Goal: Transaction & Acquisition: Purchase product/service

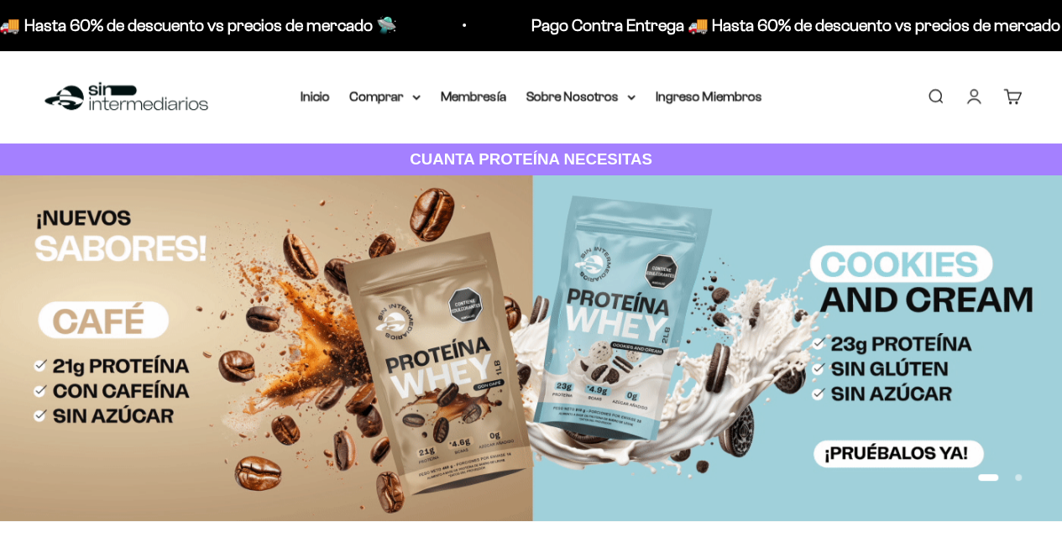
click at [979, 98] on link "Iniciar sesión" at bounding box center [973, 96] width 18 height 18
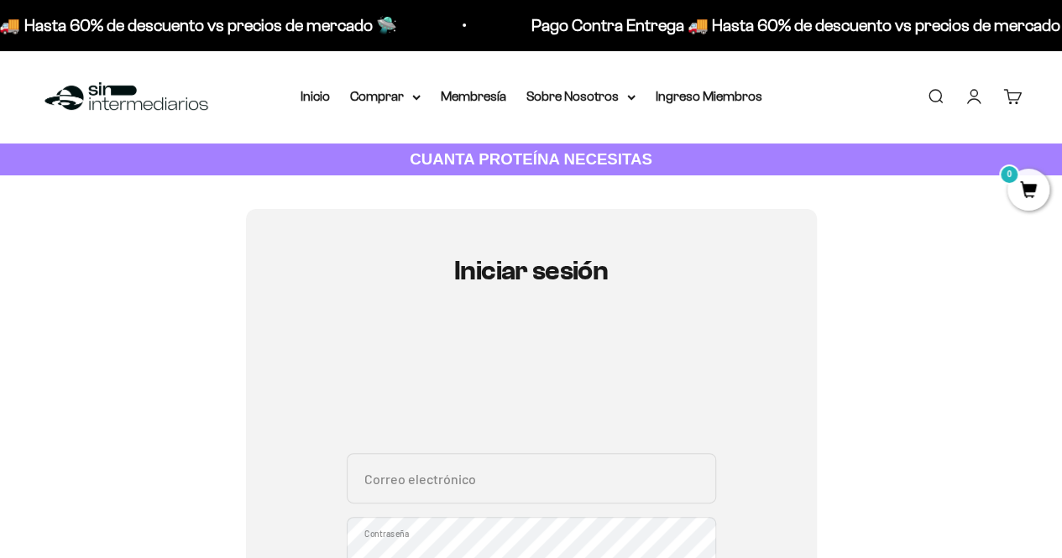
click at [483, 492] on input "Correo electrónico" at bounding box center [531, 478] width 369 height 50
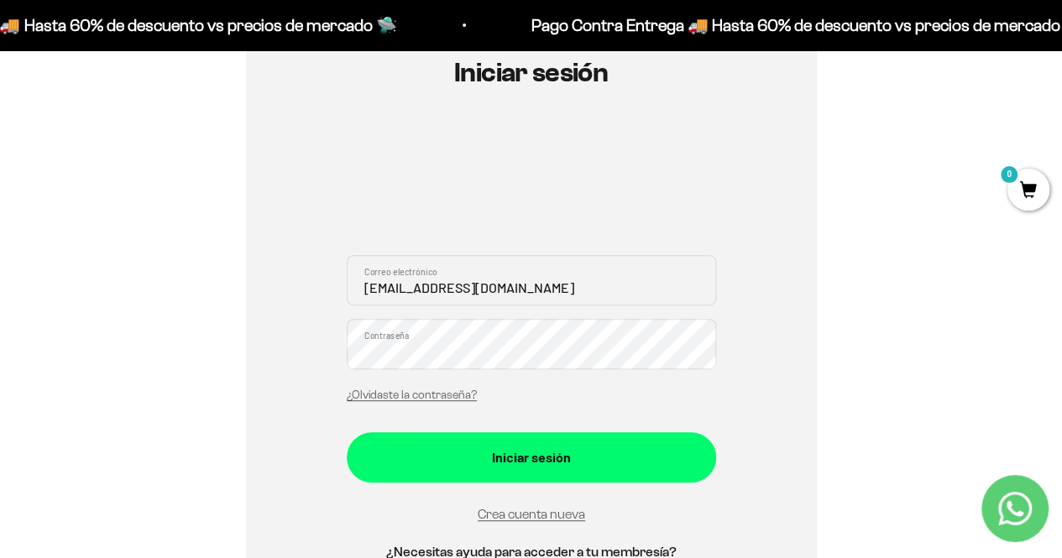
scroll to position [252, 0]
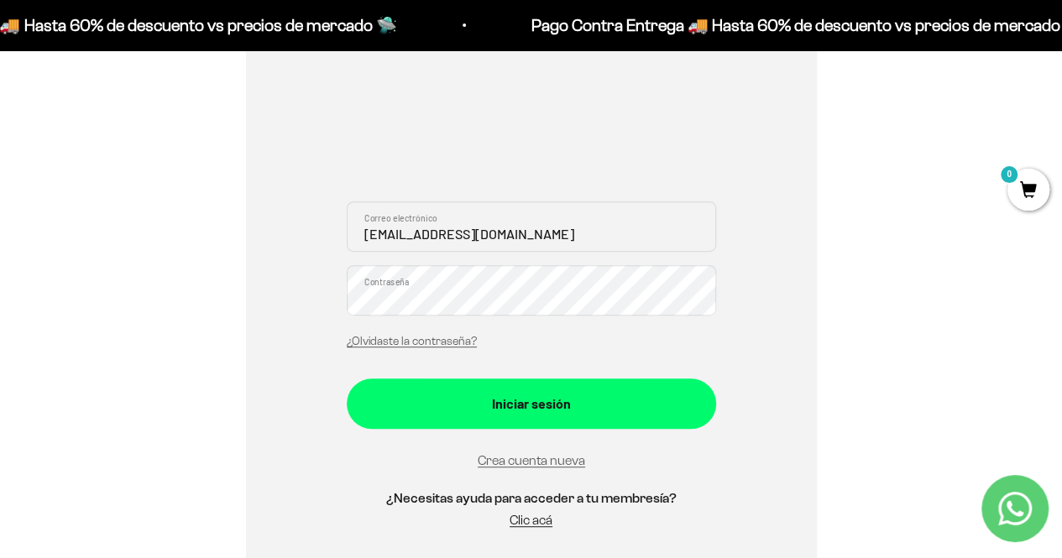
type input "ocast85@gmail.com"
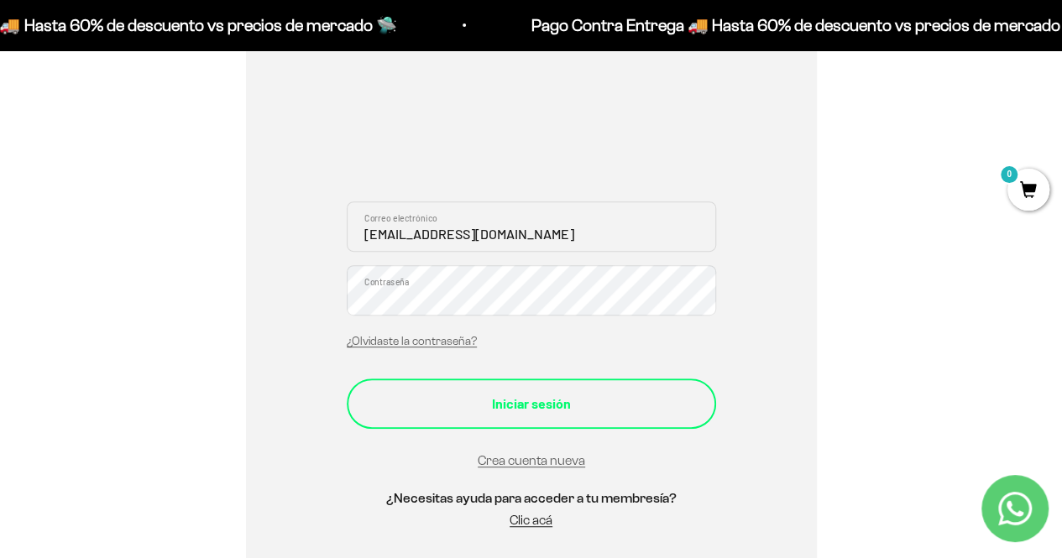
click at [638, 423] on button "Iniciar sesión" at bounding box center [531, 403] width 369 height 50
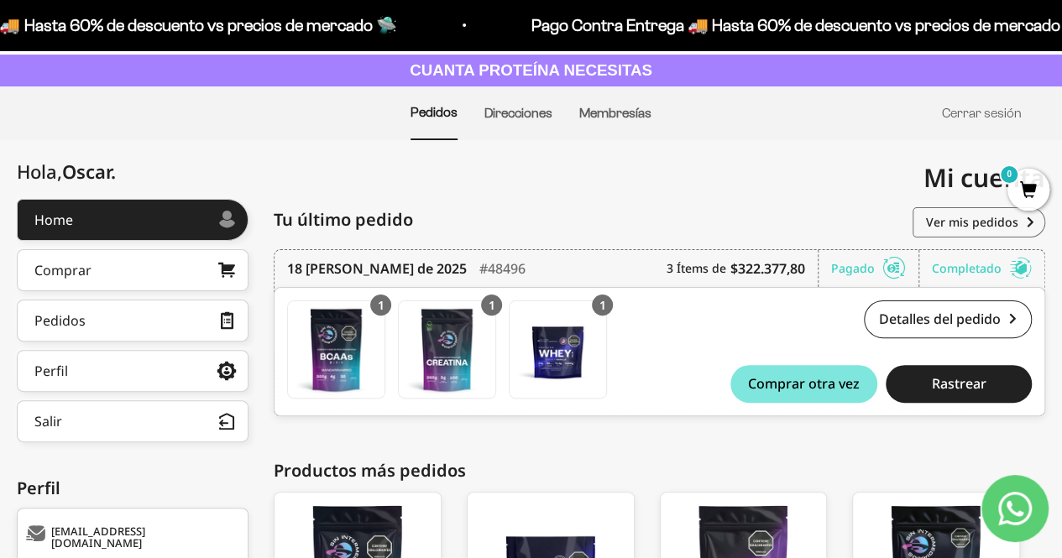
scroll to position [168, 0]
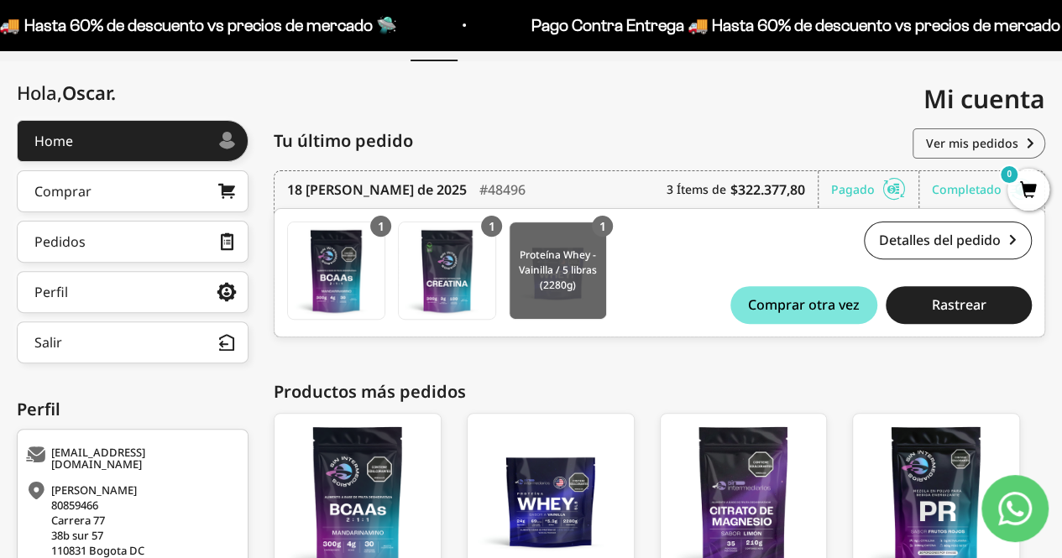
click at [544, 273] on img at bounding box center [557, 270] width 97 height 97
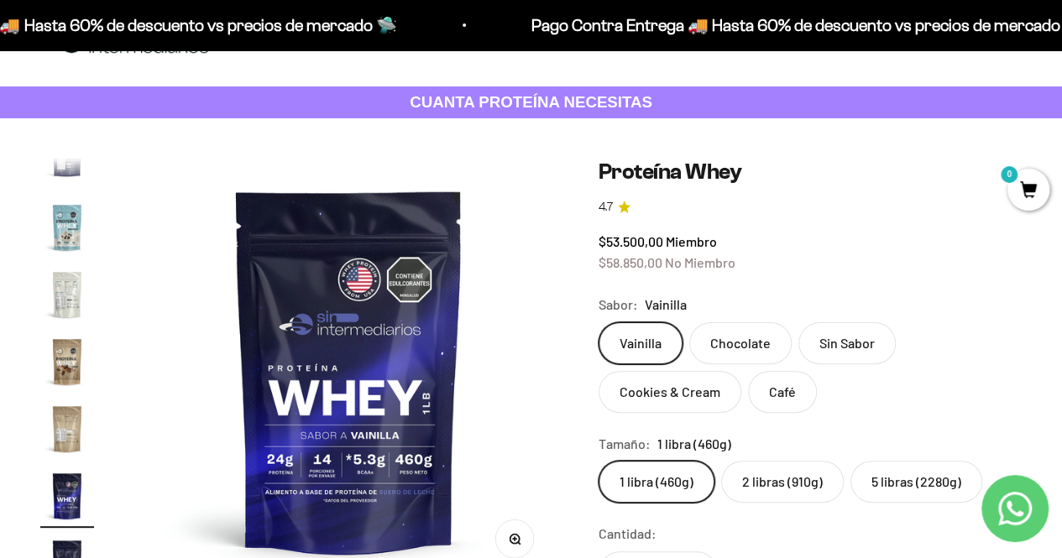
scroll to position [84, 0]
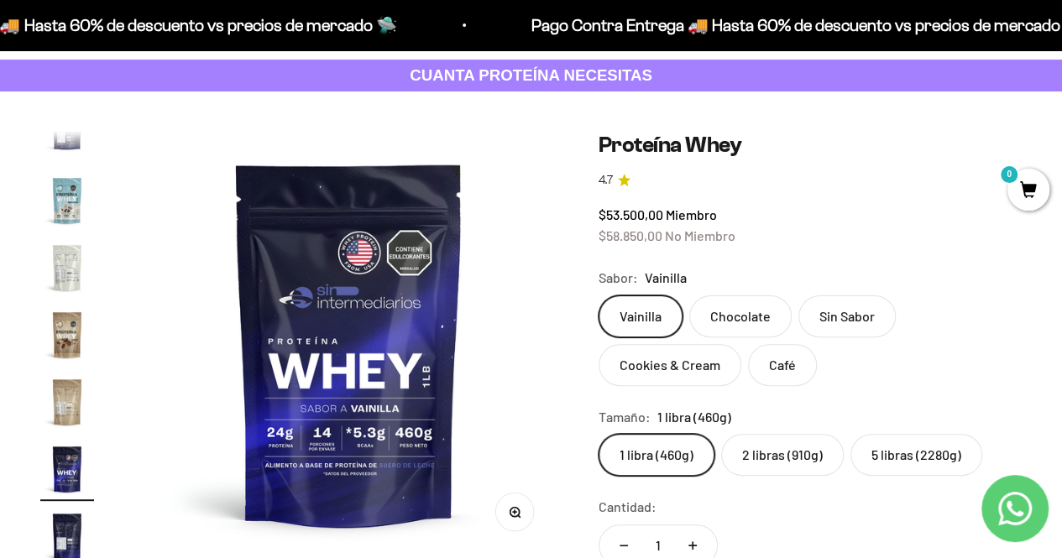
click at [905, 456] on label "5 libras (2280g)" at bounding box center [916, 455] width 132 height 42
click at [598, 434] on input "5 libras (2280g)" at bounding box center [598, 433] width 1 height 1
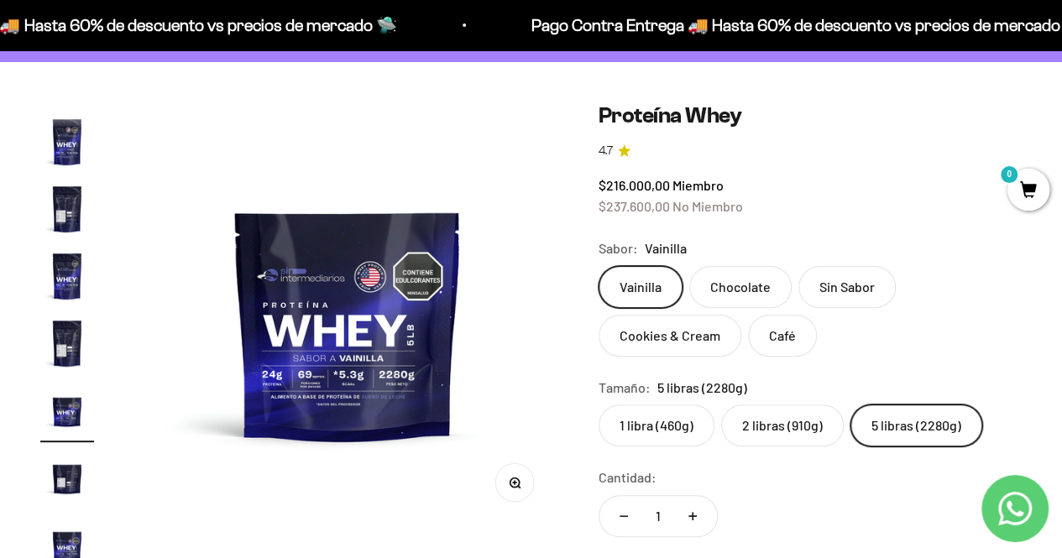
scroll to position [252, 0]
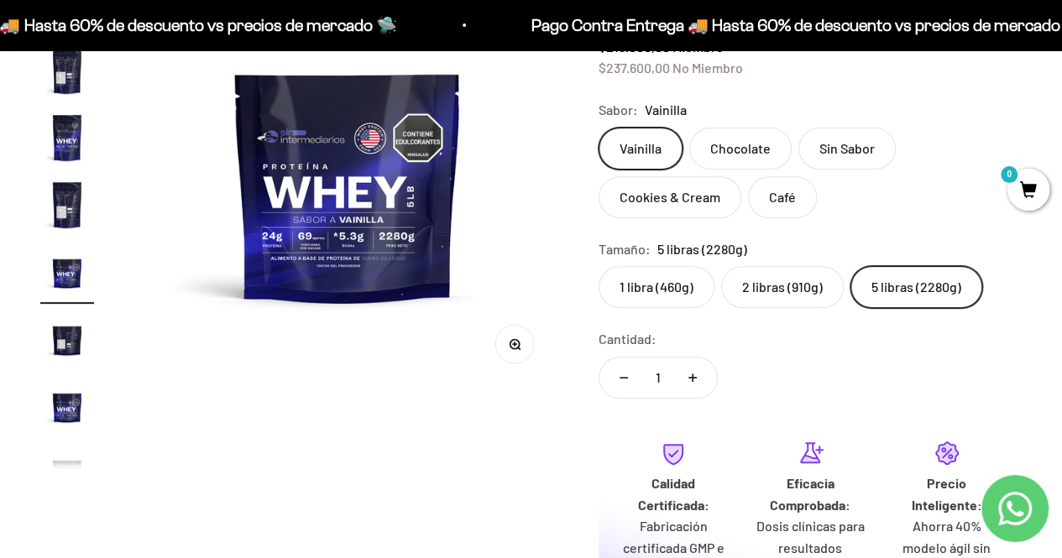
click at [676, 264] on fieldset "Tamaño: 5 libras (2280g) 1 libra (460g) 2 libras (910g) 5 libras (2280g)" at bounding box center [809, 273] width 423 height 70
click at [660, 295] on label "1 libra (460g)" at bounding box center [656, 287] width 116 height 42
click at [598, 266] on input "1 libra (460g)" at bounding box center [598, 265] width 1 height 1
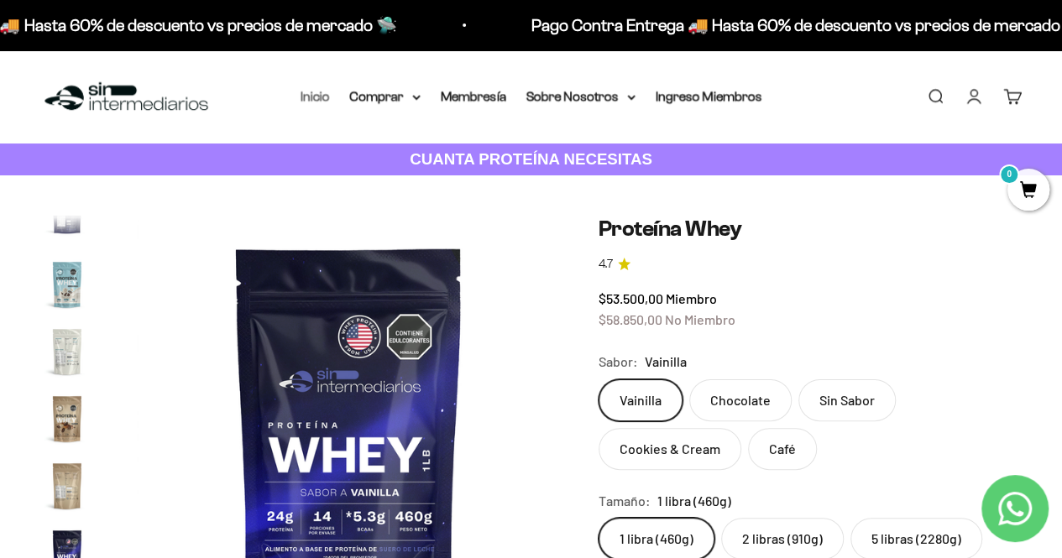
click at [324, 91] on link "Inicio" at bounding box center [314, 96] width 29 height 14
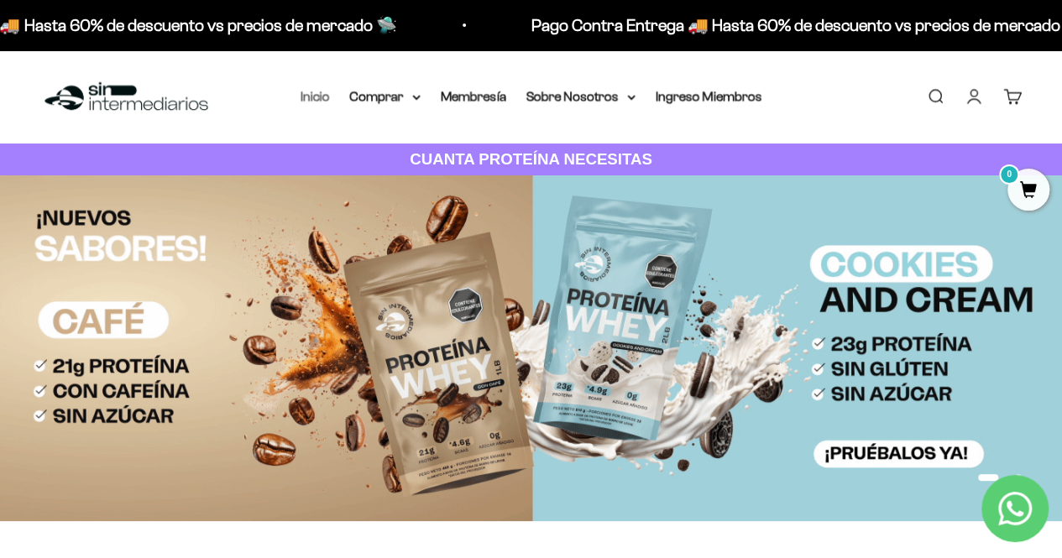
click at [302, 97] on link "Inicio" at bounding box center [314, 96] width 29 height 14
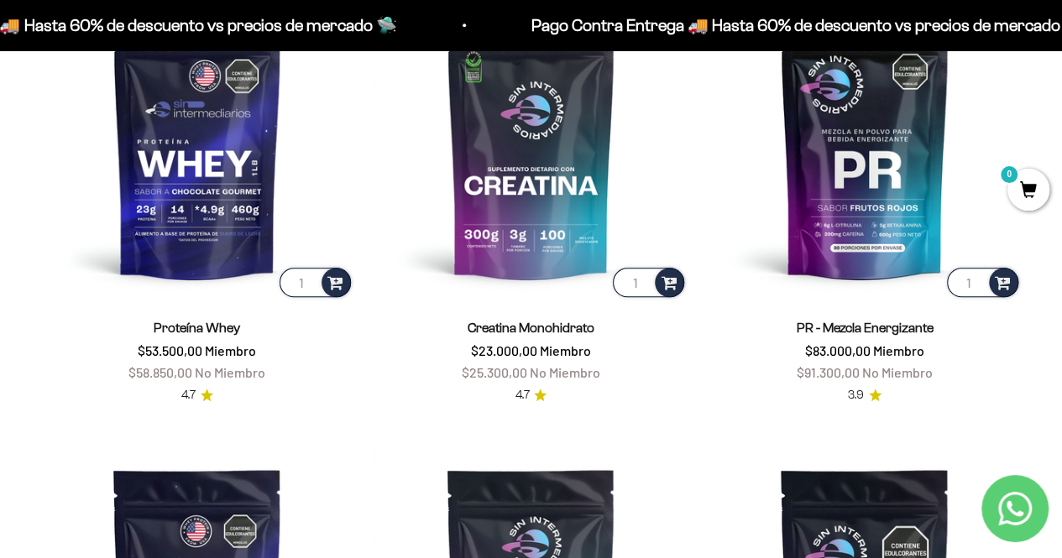
scroll to position [587, 0]
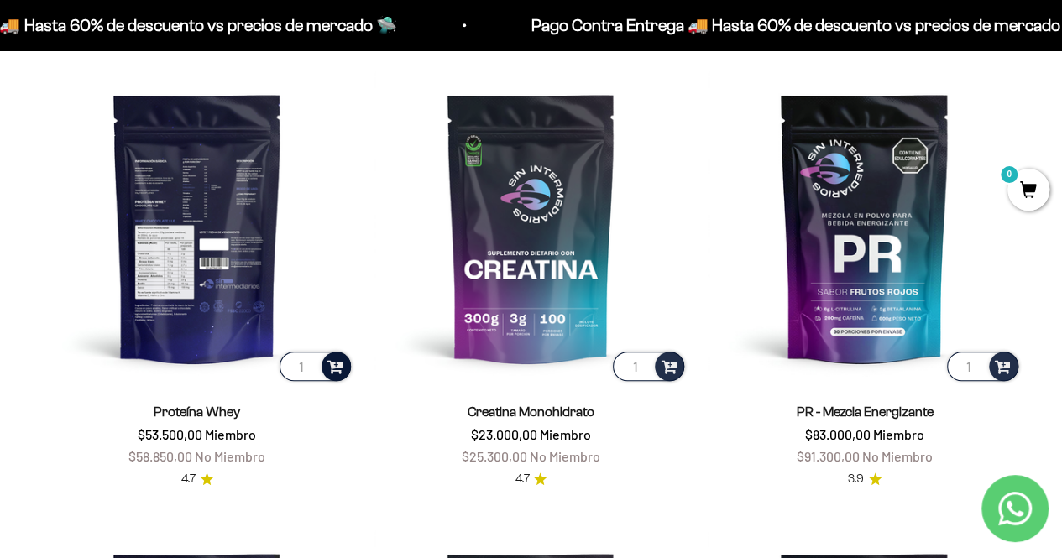
click at [342, 368] on span at bounding box center [335, 365] width 16 height 19
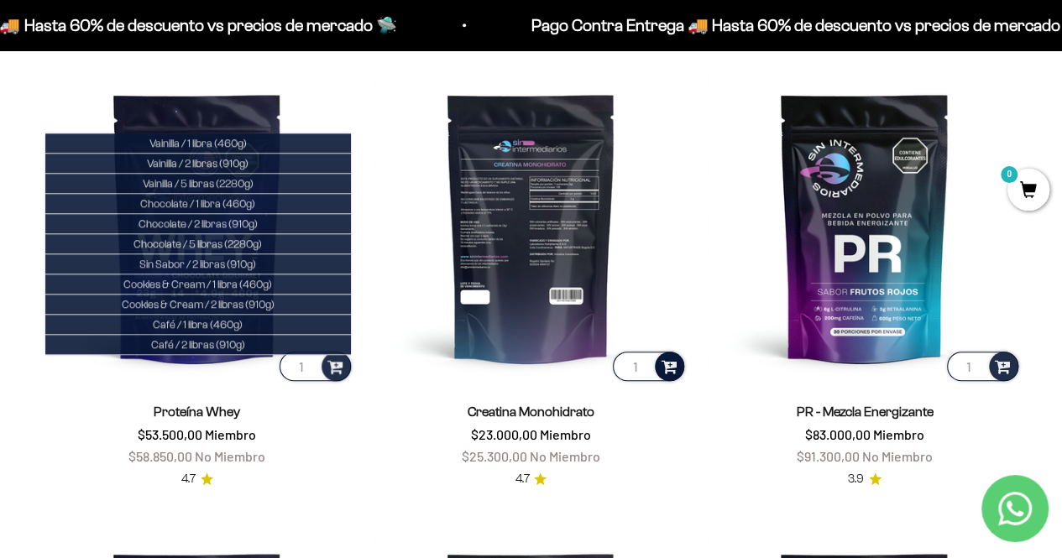
click at [670, 362] on span at bounding box center [668, 365] width 16 height 19
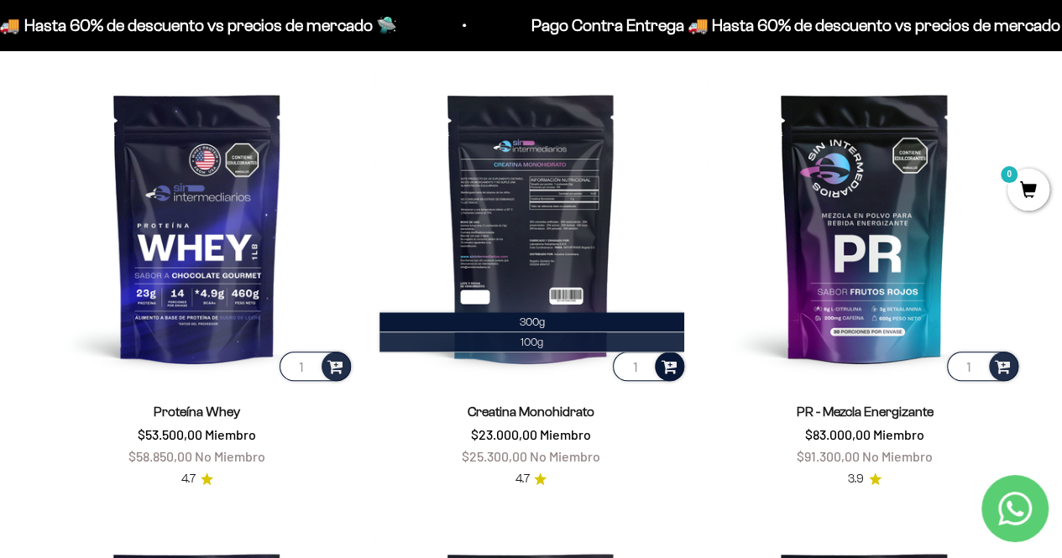
click at [540, 343] on span "100g" at bounding box center [531, 342] width 23 height 13
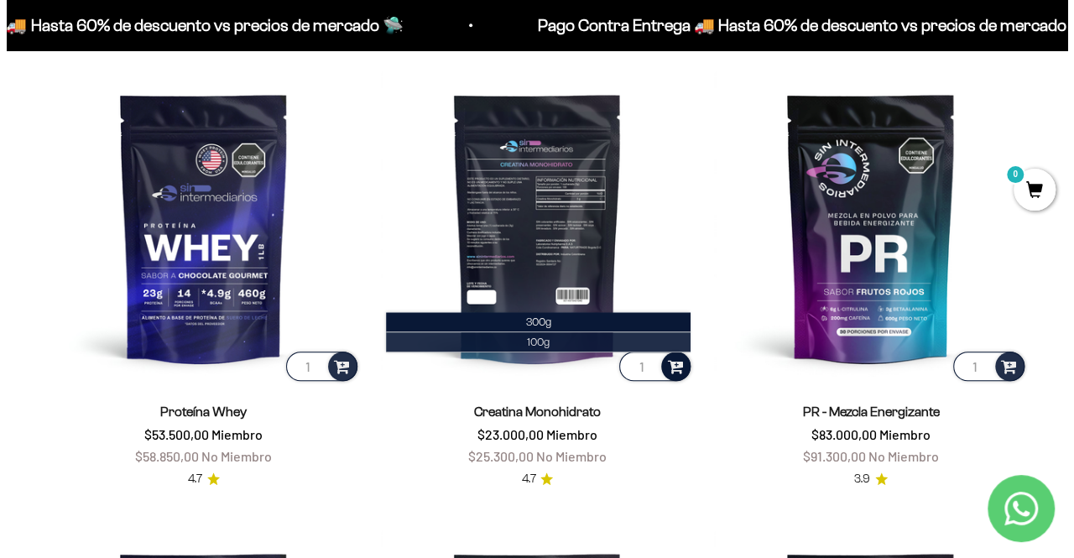
scroll to position [592, 0]
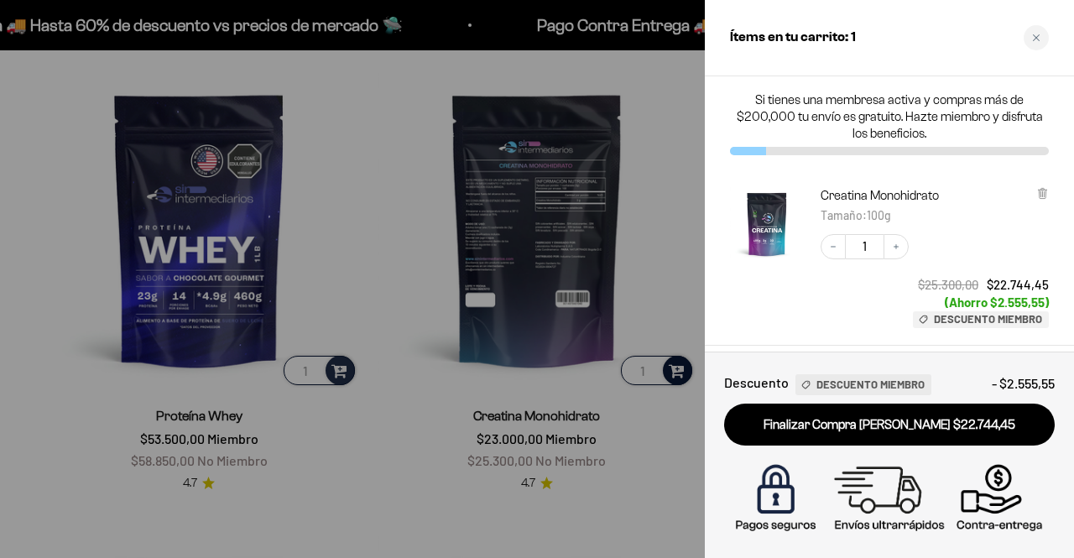
drag, startPoint x: 668, startPoint y: 453, endPoint x: 672, endPoint y: 417, distance: 36.3
click at [669, 446] on div at bounding box center [537, 279] width 1074 height 558
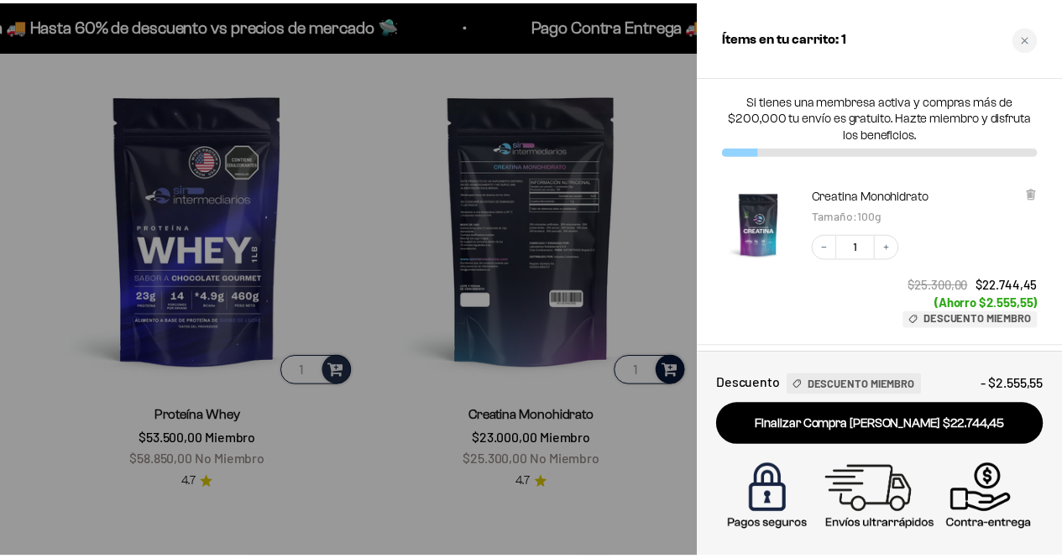
scroll to position [587, 0]
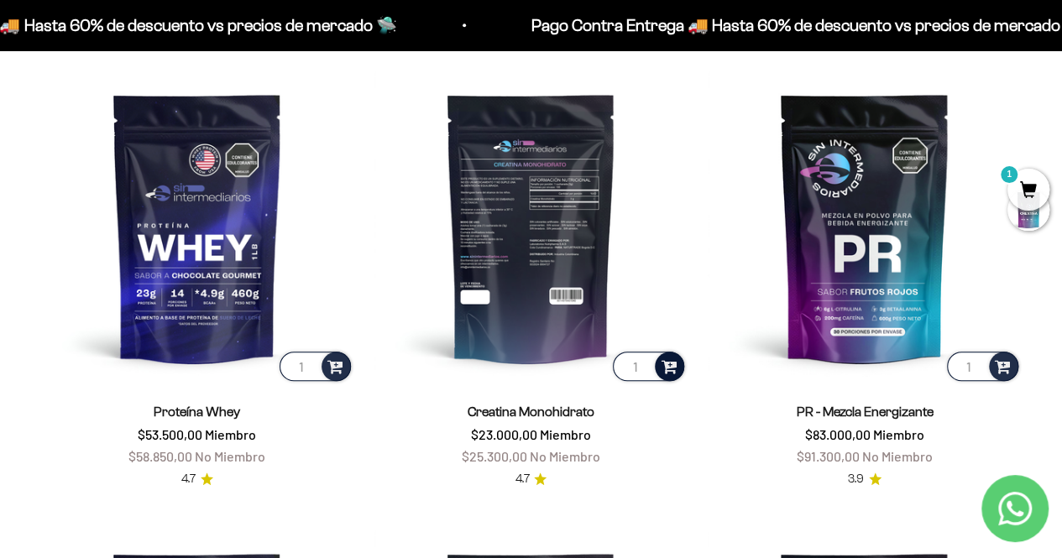
click at [668, 365] on span at bounding box center [668, 365] width 16 height 19
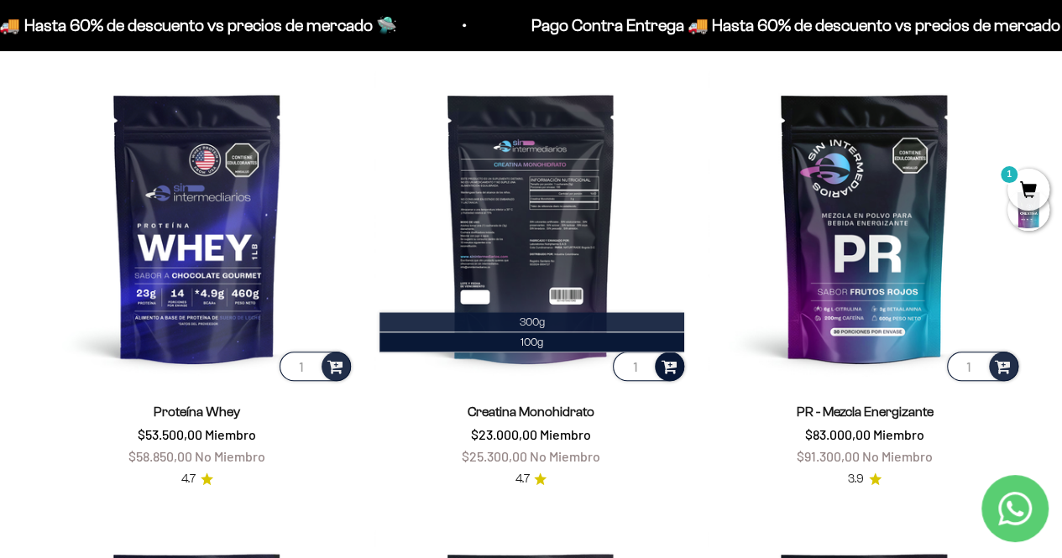
click at [547, 325] on li "300g" at bounding box center [531, 322] width 305 height 20
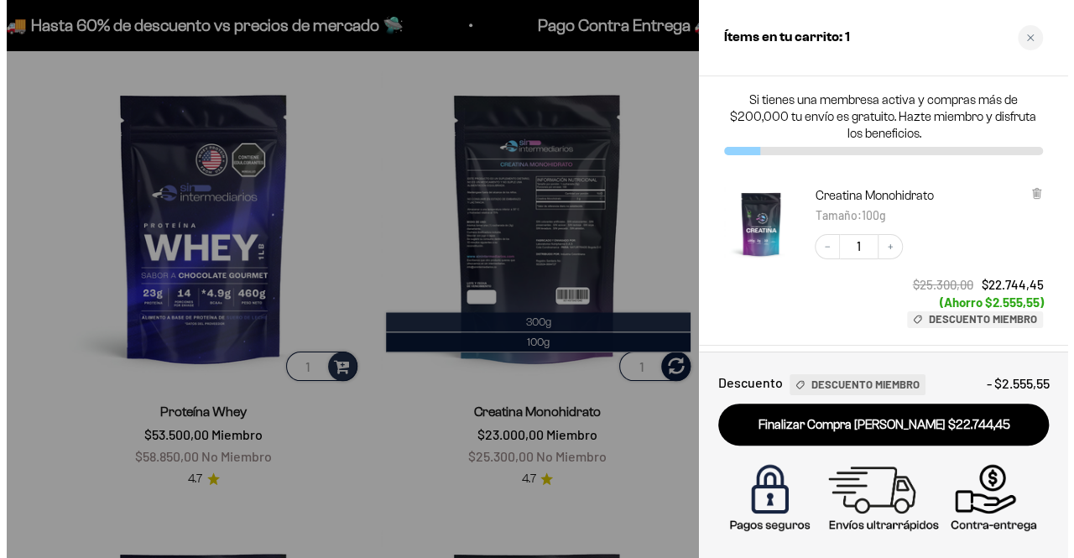
scroll to position [592, 0]
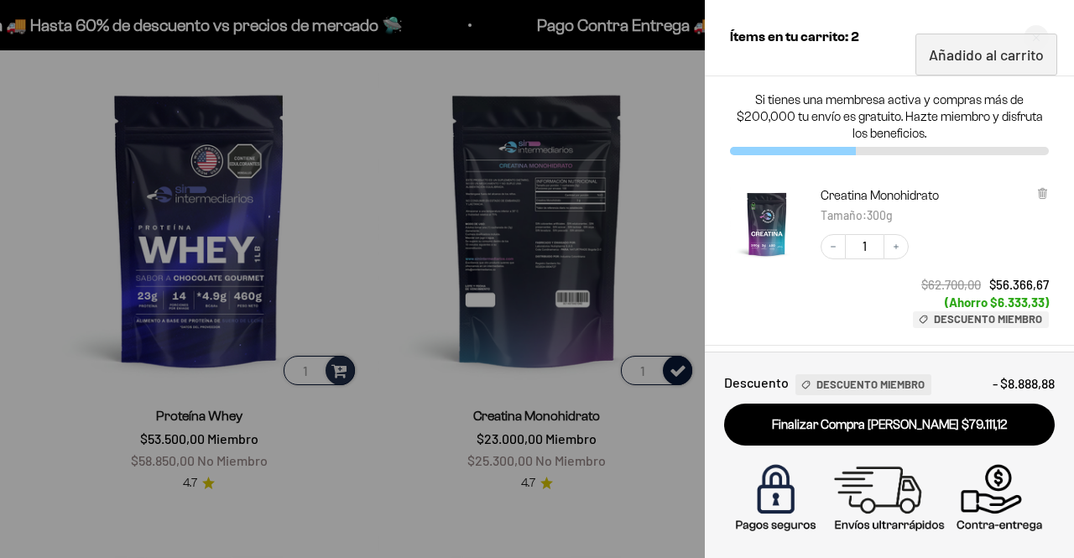
click at [648, 442] on div at bounding box center [537, 279] width 1074 height 558
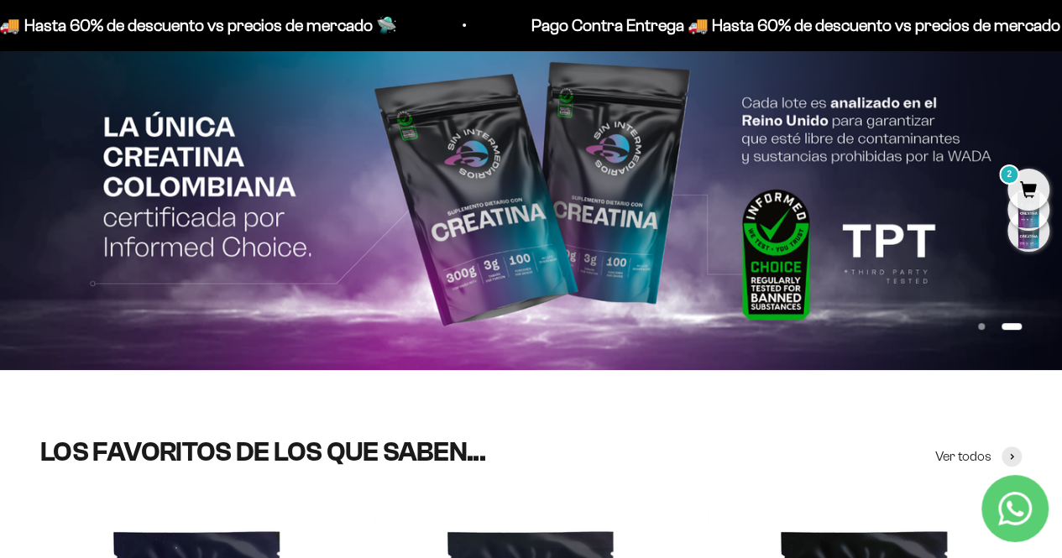
scroll to position [0, 0]
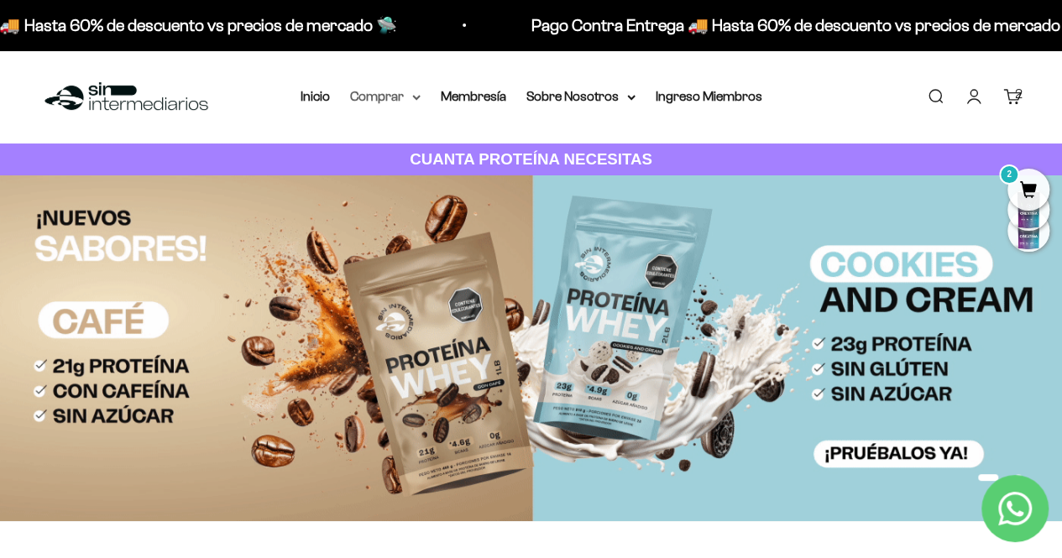
click at [402, 96] on summary "Comprar" at bounding box center [385, 97] width 70 height 22
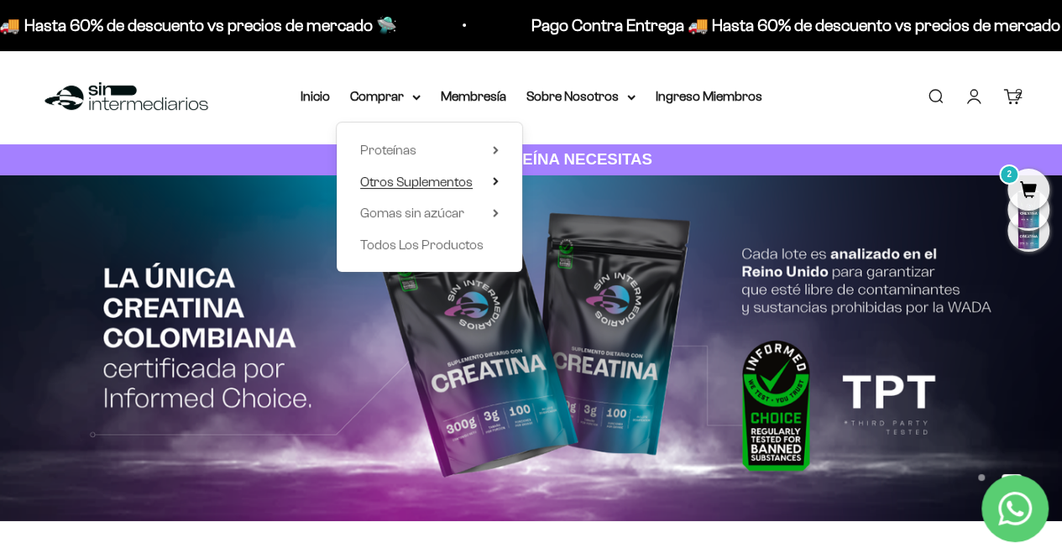
click at [487, 182] on summary "Otros Suplementos" at bounding box center [429, 182] width 138 height 22
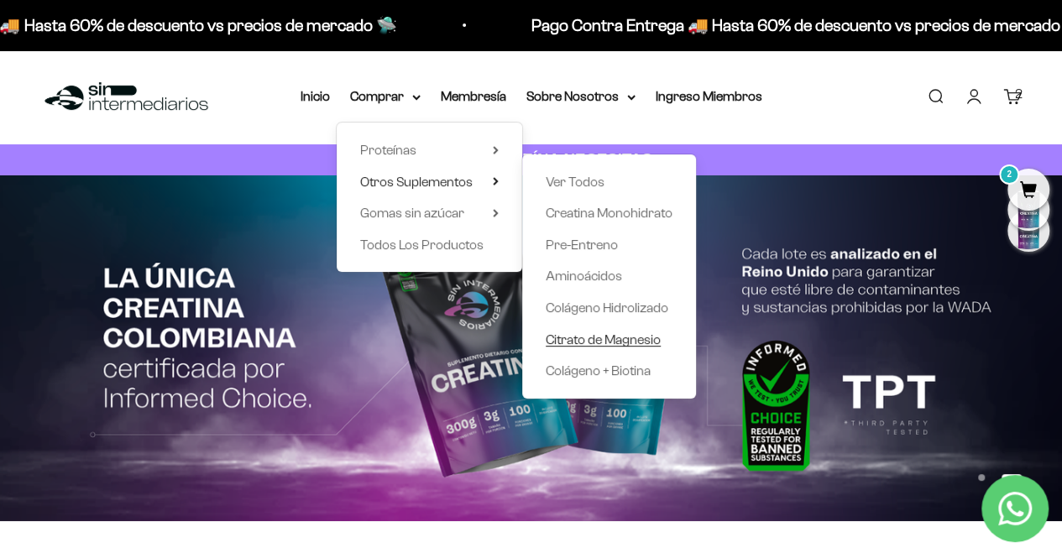
click at [614, 336] on span "Citrato de Magnesio" at bounding box center [602, 339] width 115 height 14
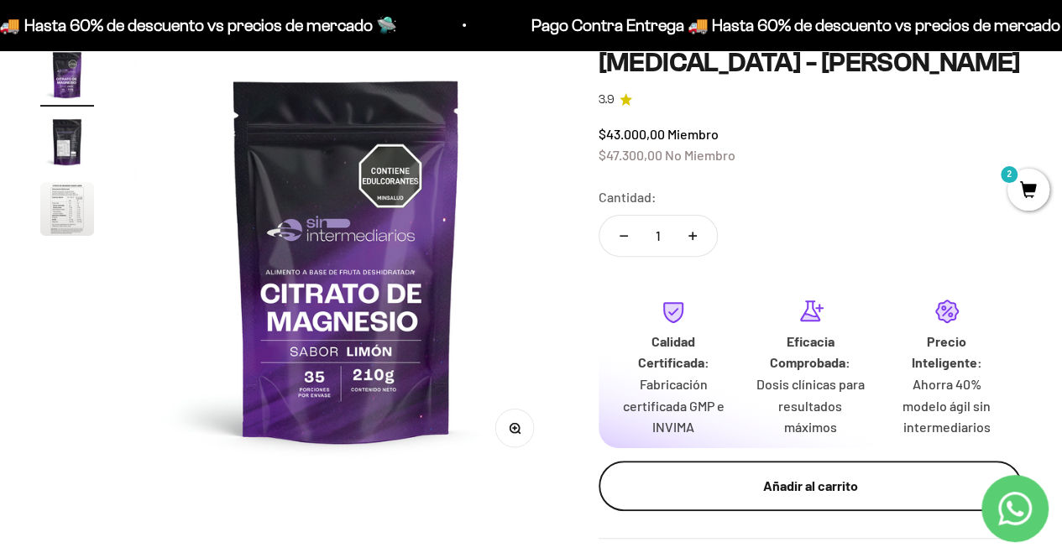
click at [728, 488] on div "Añadir al carrito" at bounding box center [810, 486] width 356 height 22
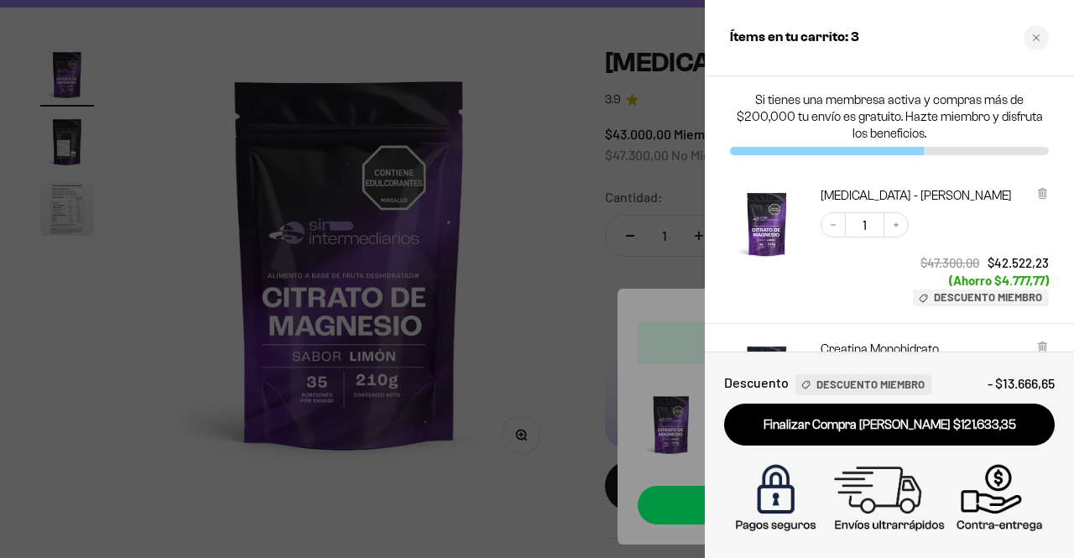
click at [606, 442] on div at bounding box center [537, 279] width 1074 height 558
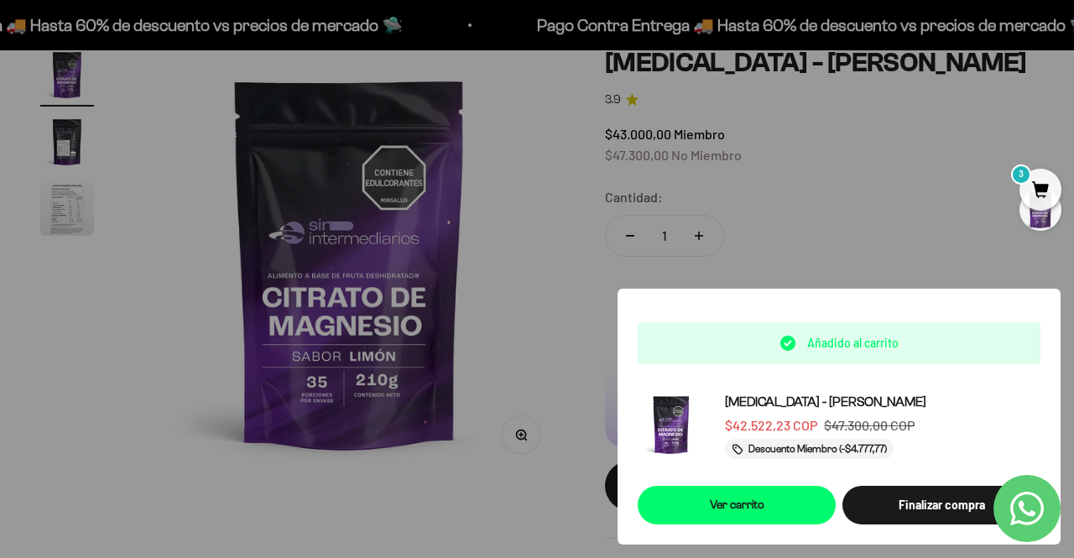
click at [514, 261] on div at bounding box center [537, 279] width 1074 height 558
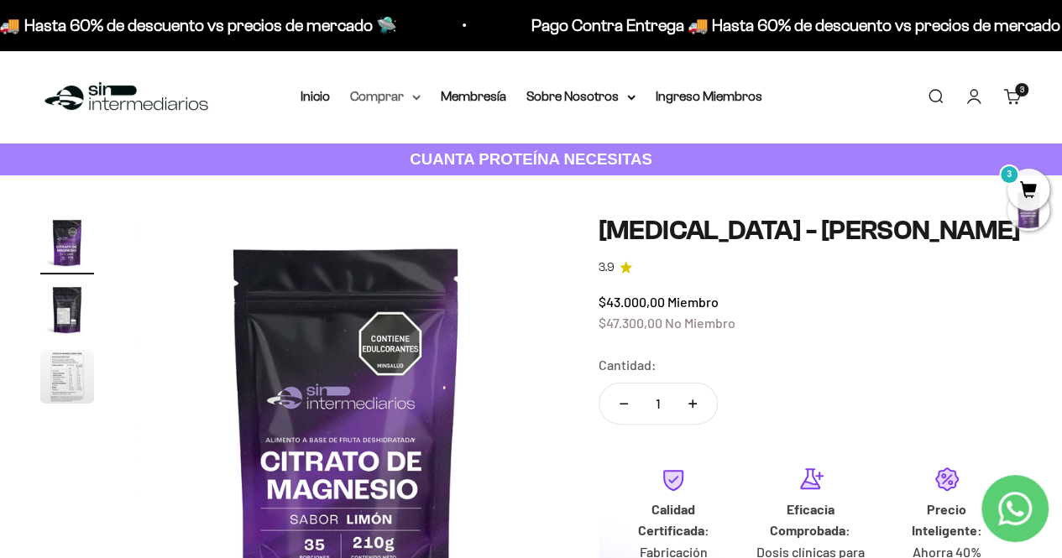
click at [413, 100] on icon at bounding box center [416, 98] width 8 height 6
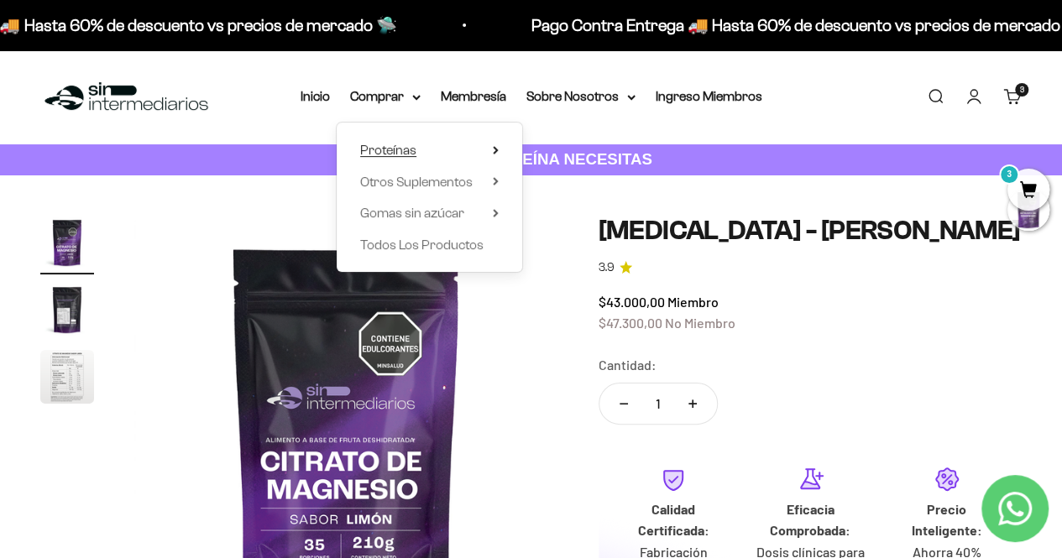
click at [493, 156] on summary "Proteínas" at bounding box center [429, 150] width 138 height 22
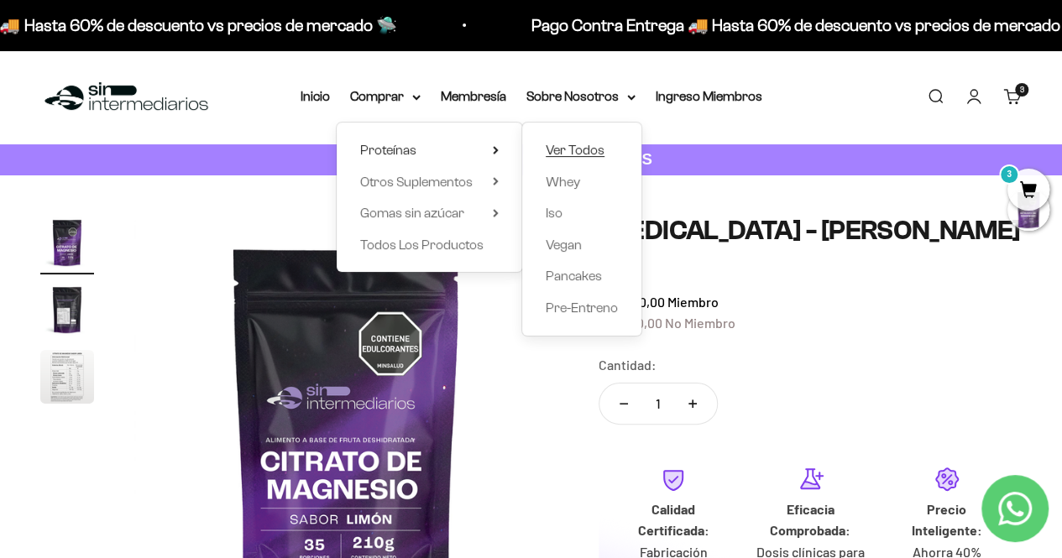
click at [577, 157] on span "Ver Todos" at bounding box center [574, 150] width 59 height 14
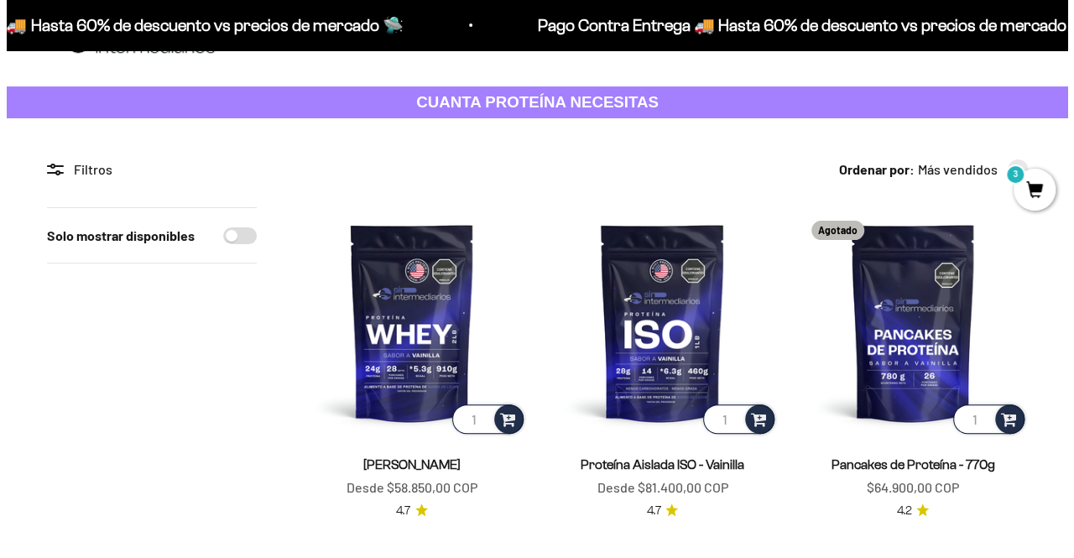
scroll to position [84, 0]
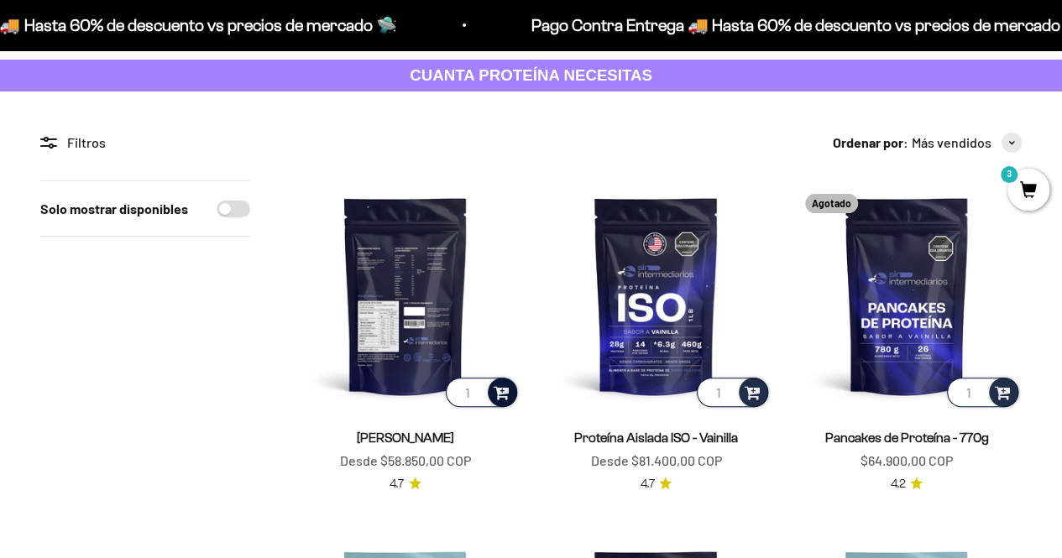
click at [504, 389] on span at bounding box center [501, 391] width 16 height 19
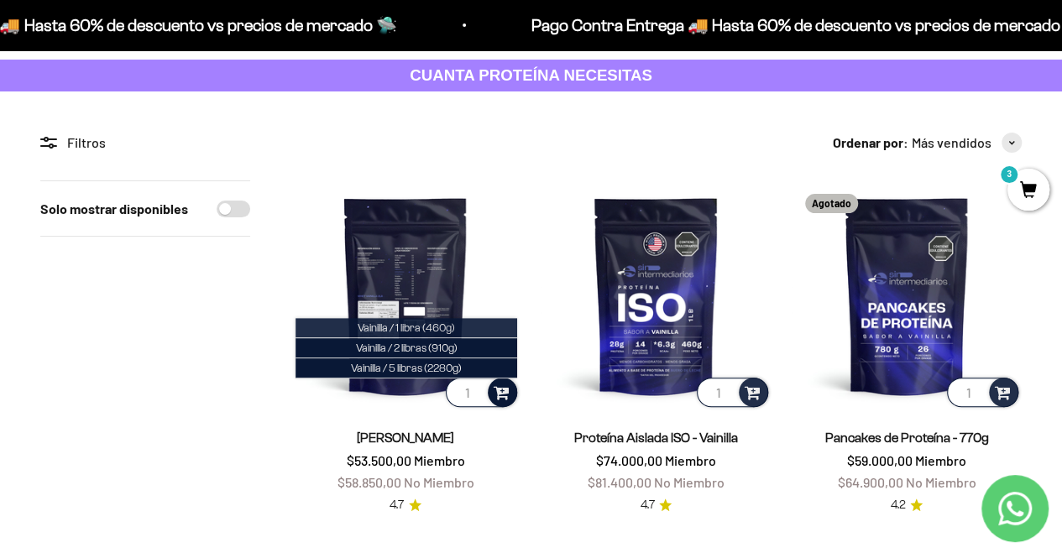
click at [441, 332] on span "Vainilla / 1 libra (460g)" at bounding box center [406, 327] width 97 height 13
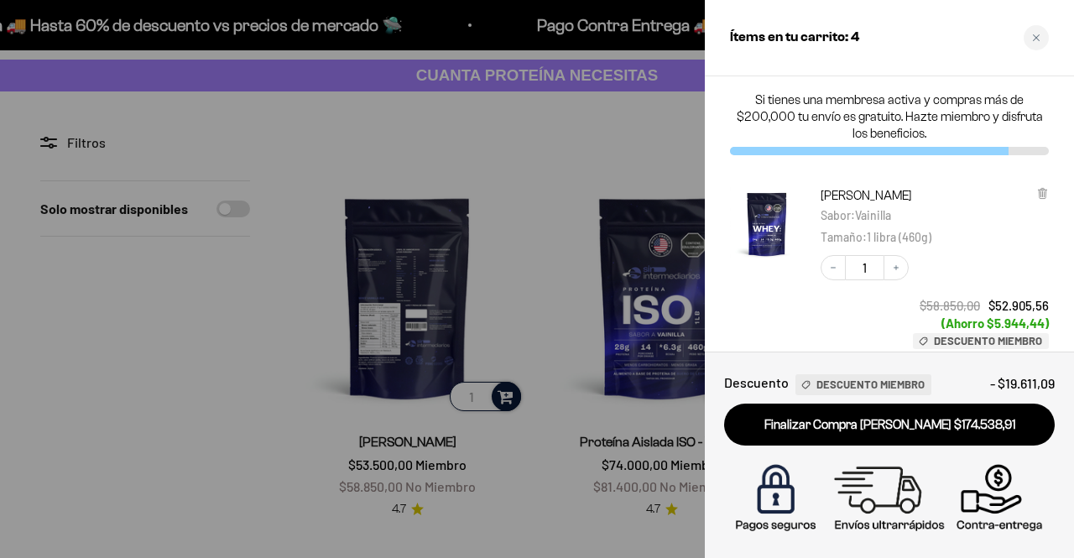
click at [826, 44] on h2 "Ítems en tu carrito: 4" at bounding box center [794, 38] width 129 height 22
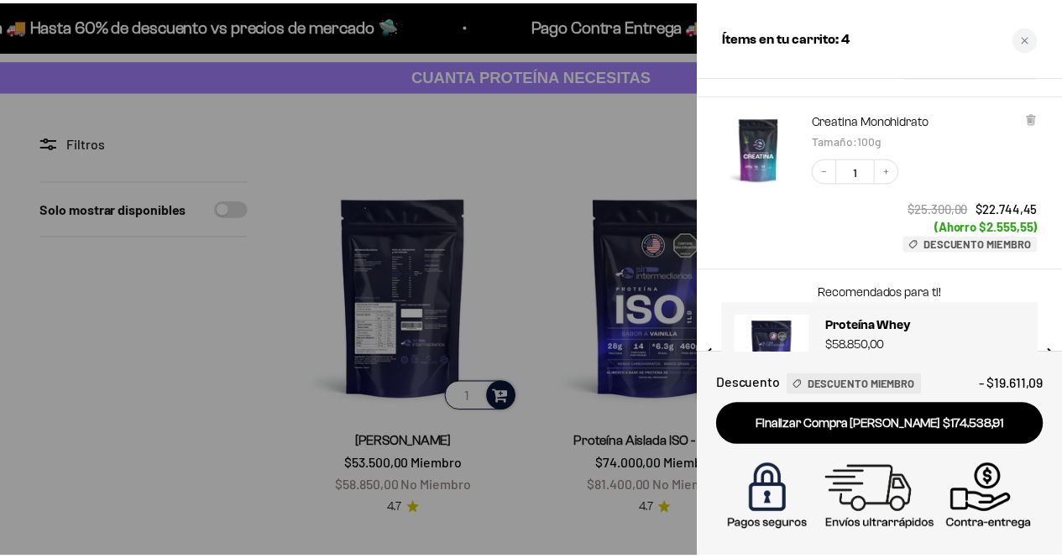
scroll to position [663, 0]
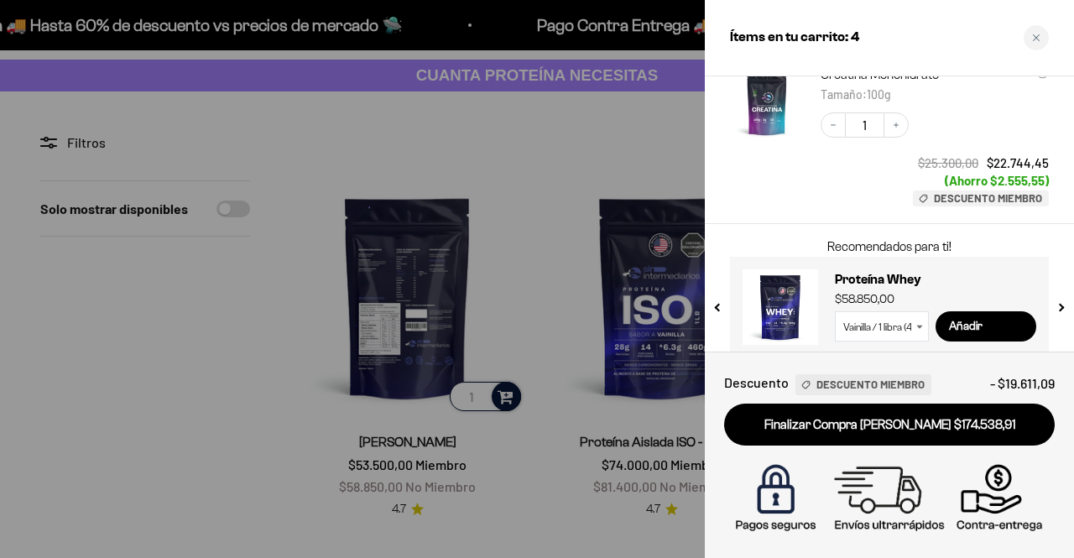
click at [519, 196] on div at bounding box center [537, 279] width 1074 height 558
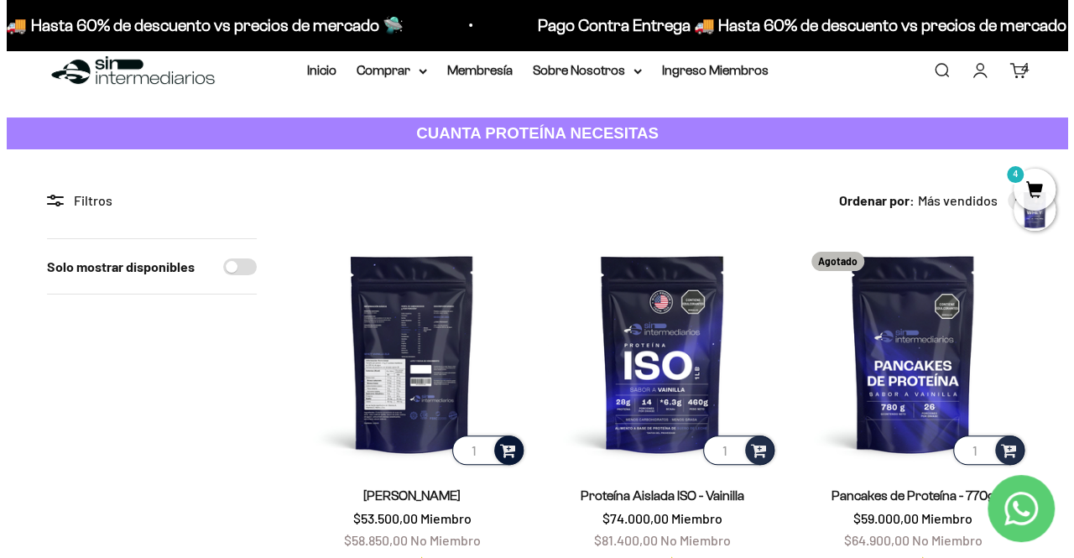
scroll to position [0, 0]
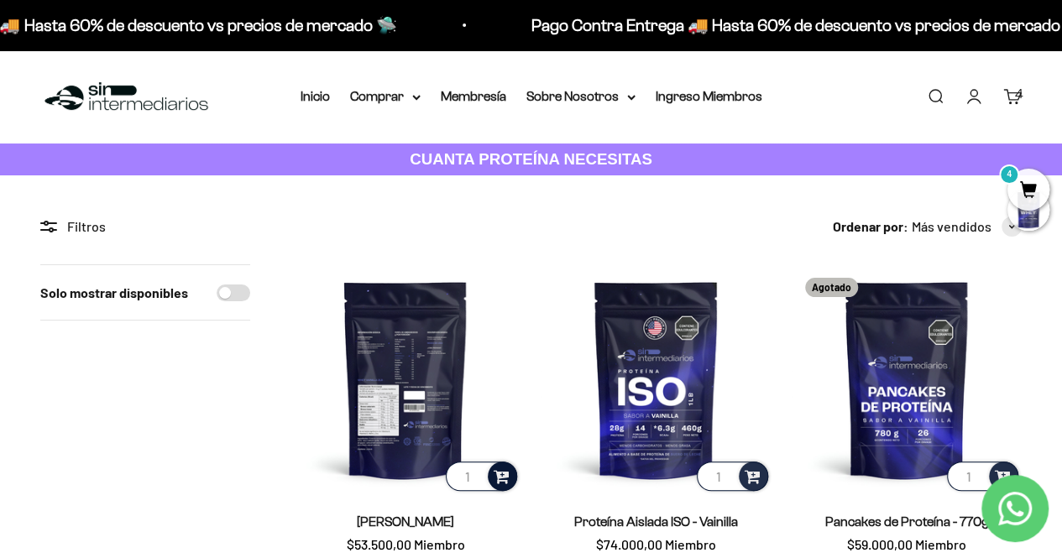
click at [1021, 95] on link "Carrito 4" at bounding box center [1012, 96] width 18 height 18
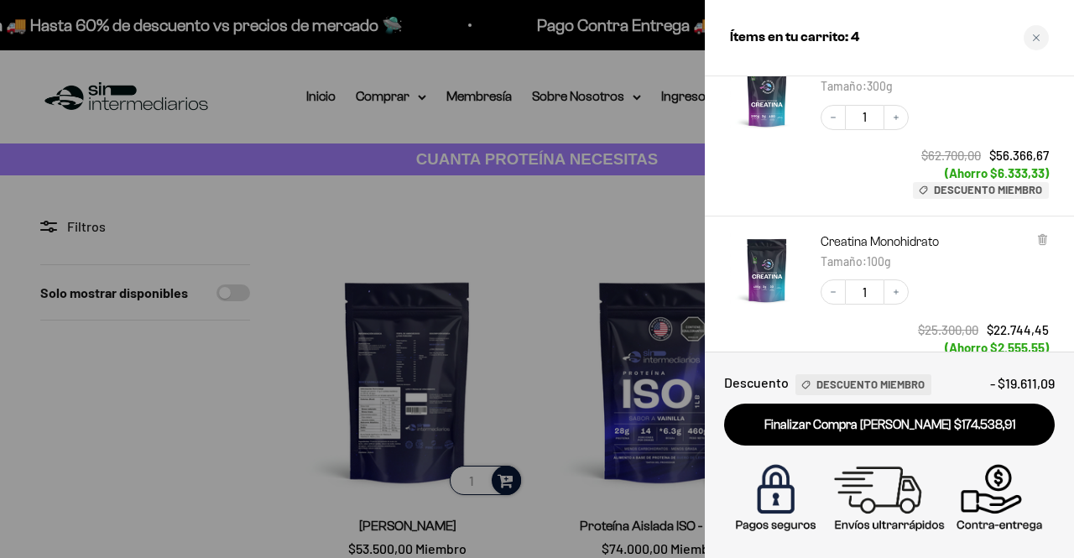
scroll to position [420, 0]
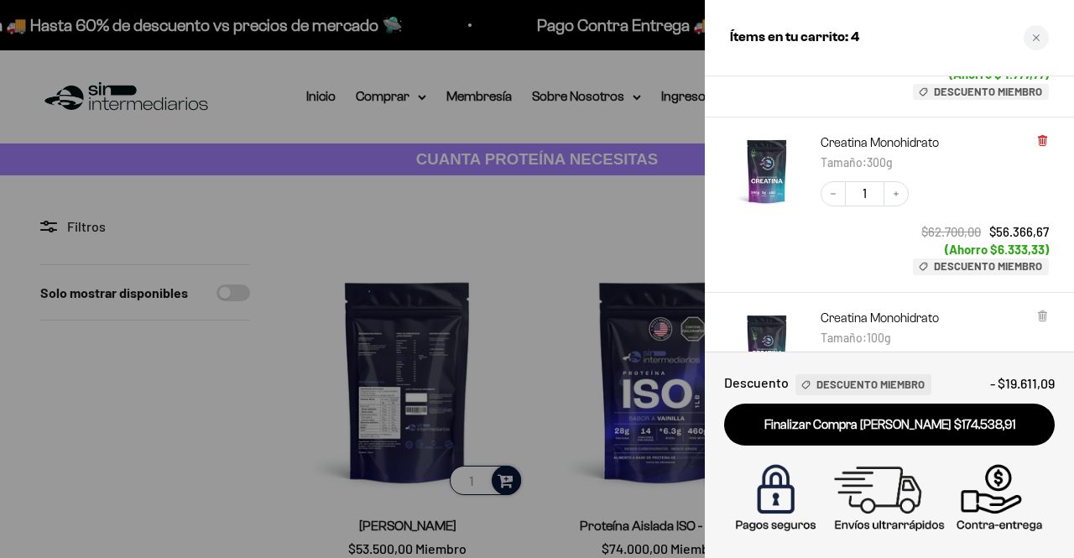
click at [1040, 137] on icon at bounding box center [1042, 141] width 7 height 8
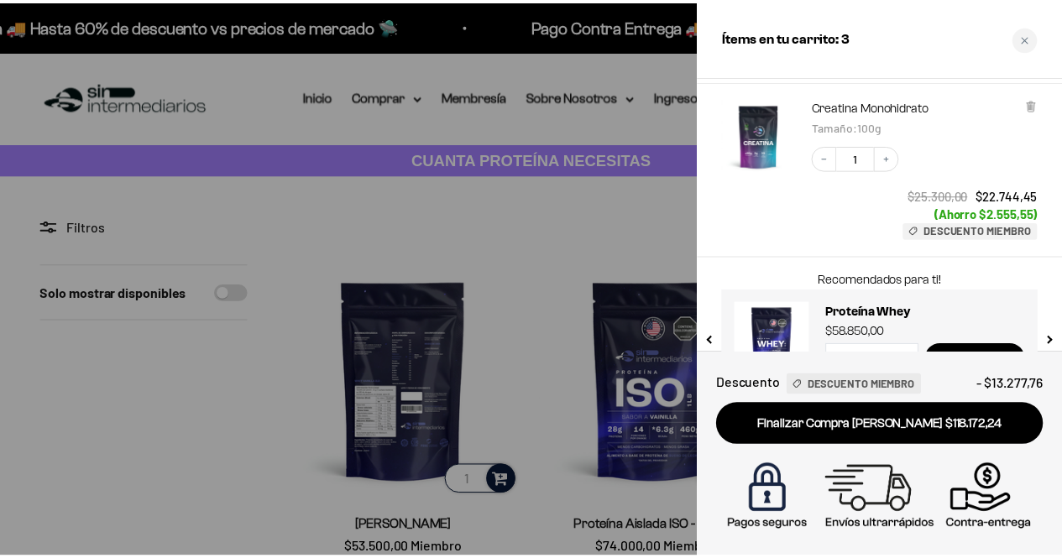
scroll to position [488, 0]
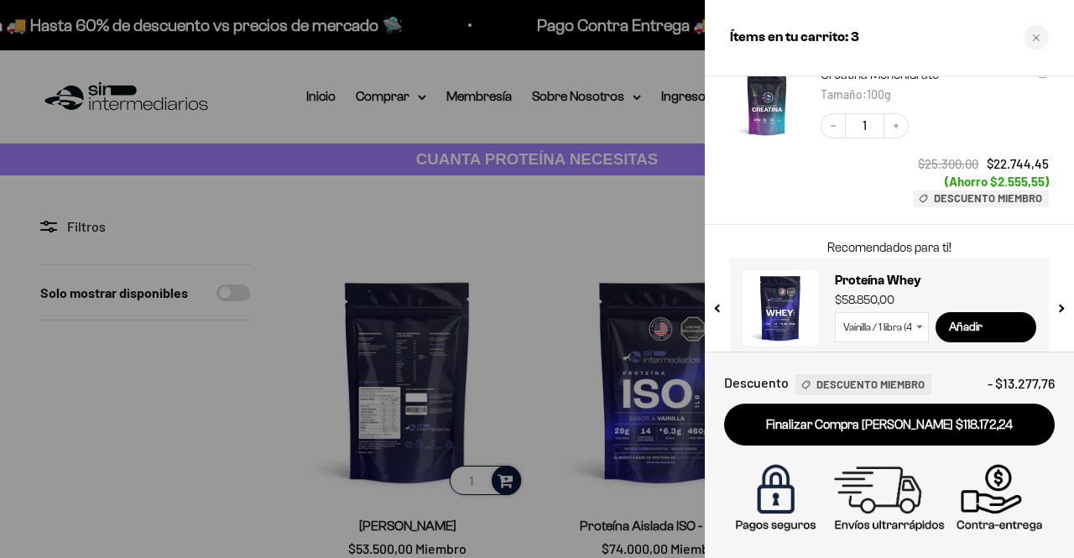
click at [634, 169] on div at bounding box center [537, 279] width 1074 height 558
